Goal: Transaction & Acquisition: Purchase product/service

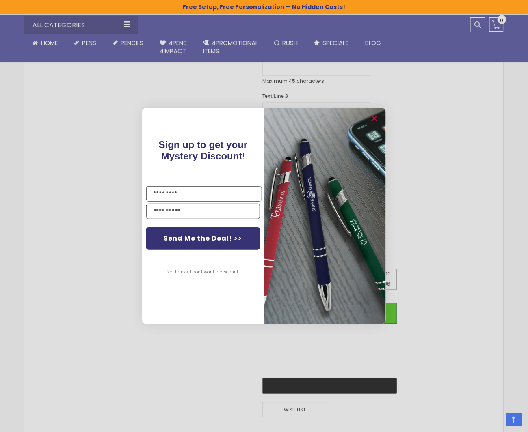
scroll to position [365, 0]
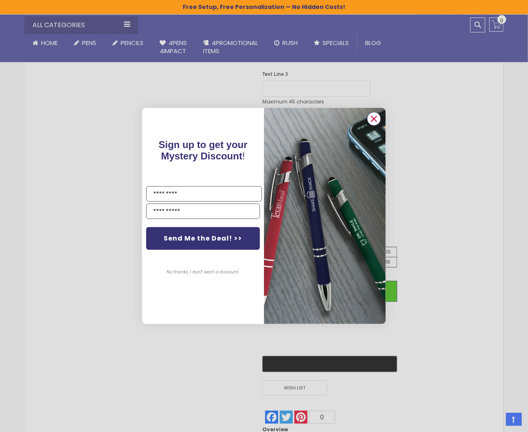
click at [376, 115] on circle "Close dialog" at bounding box center [374, 119] width 12 height 12
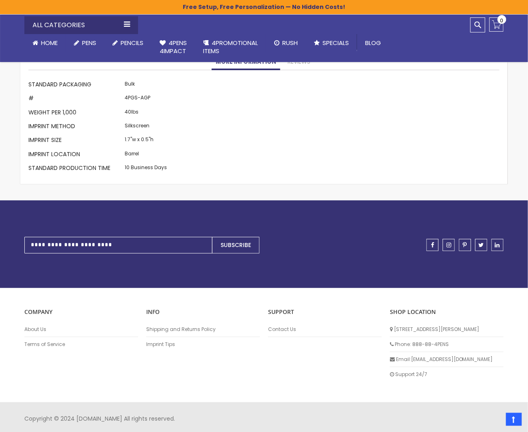
scroll to position [669, 0]
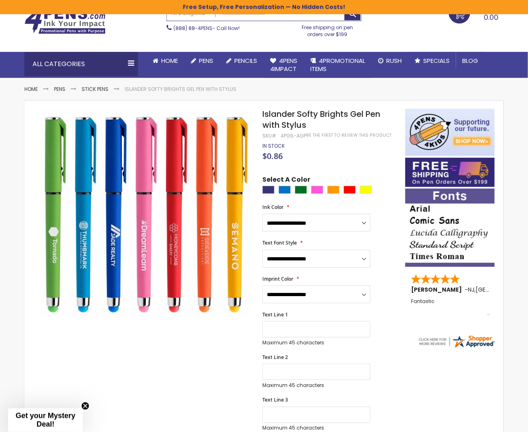
scroll to position [41, 0]
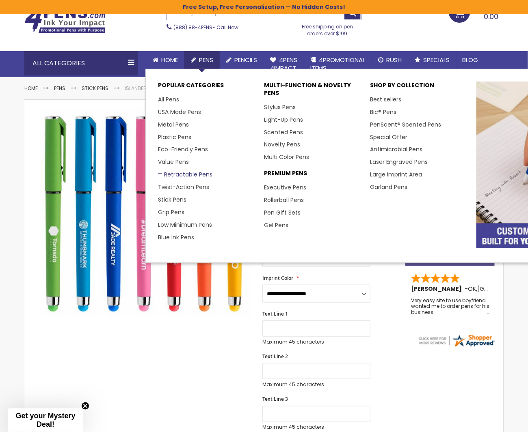
click at [188, 174] on link "Retractable Pens" at bounding box center [185, 174] width 54 height 8
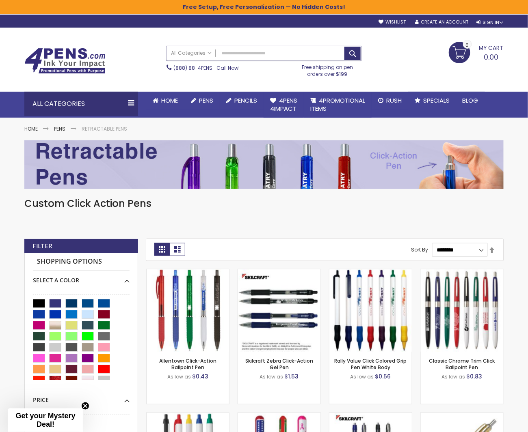
click at [233, 52] on input "Search" at bounding box center [264, 53] width 194 height 14
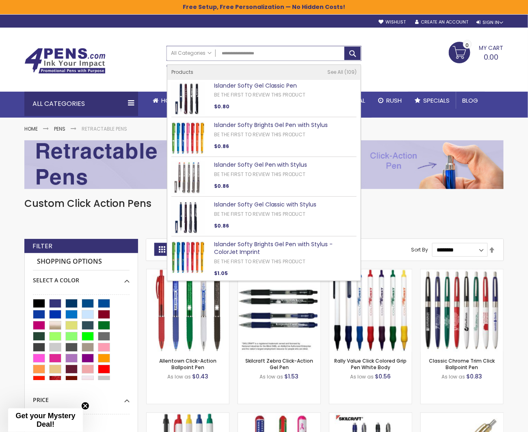
type input "**********"
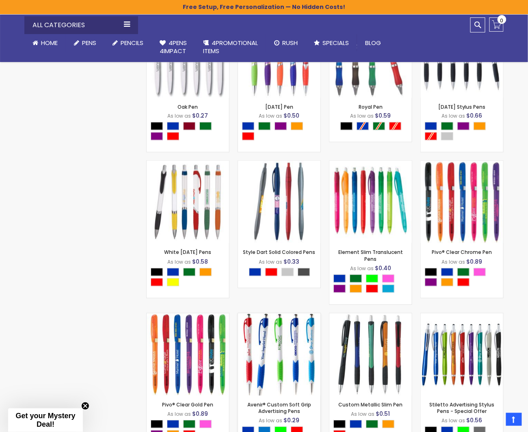
scroll to position [1299, 0]
